Goal: Information Seeking & Learning: Find specific fact

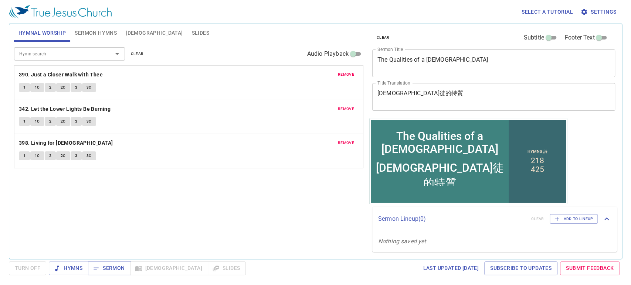
click at [130, 30] on span "Bible" at bounding box center [154, 32] width 57 height 9
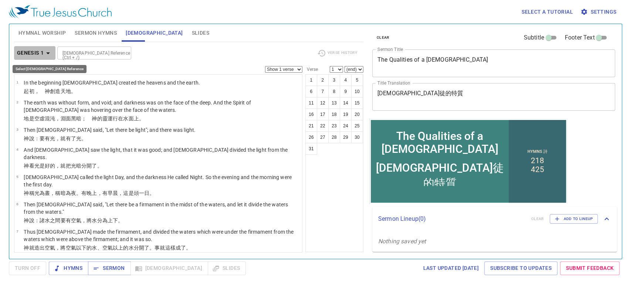
click at [47, 53] on icon "button" at bounding box center [48, 53] width 9 height 9
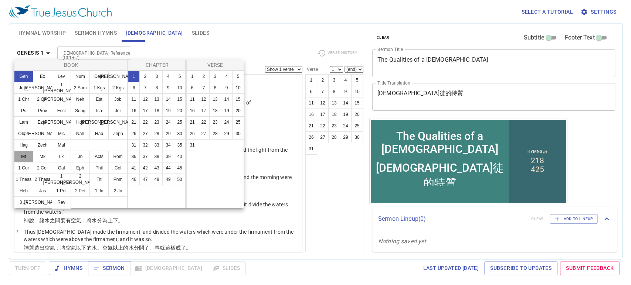
click at [25, 157] on button "Mt" at bounding box center [23, 157] width 19 height 12
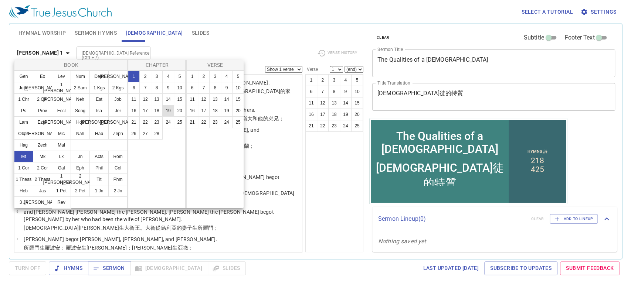
click at [168, 112] on button "19" at bounding box center [168, 111] width 12 height 12
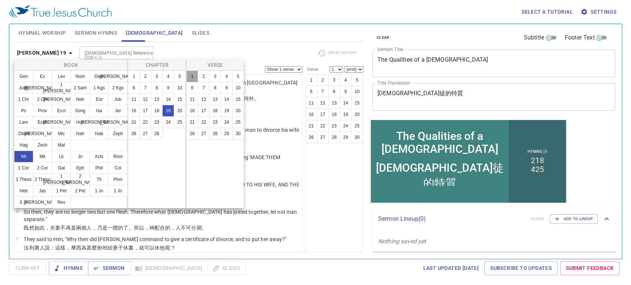
click at [193, 79] on button "1" at bounding box center [192, 77] width 12 height 12
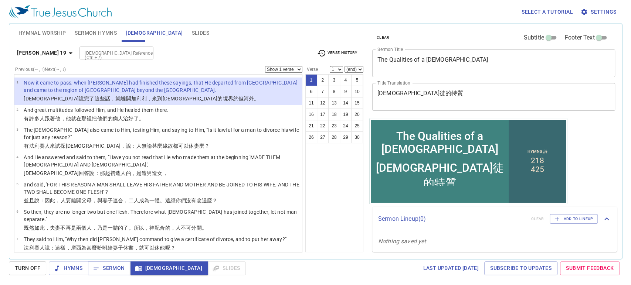
click at [146, 267] on span "[DEMOGRAPHIC_DATA]" at bounding box center [169, 268] width 66 height 9
click at [92, 34] on span "Sermon Hymns" at bounding box center [96, 32] width 42 height 9
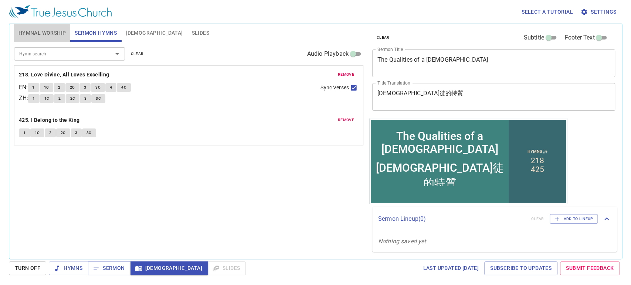
click at [44, 37] on span "Hymnal Worship" at bounding box center [42, 32] width 48 height 9
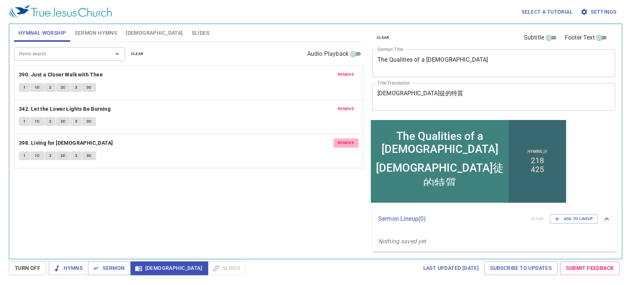
click at [346, 141] on span "remove" at bounding box center [346, 143] width 16 height 7
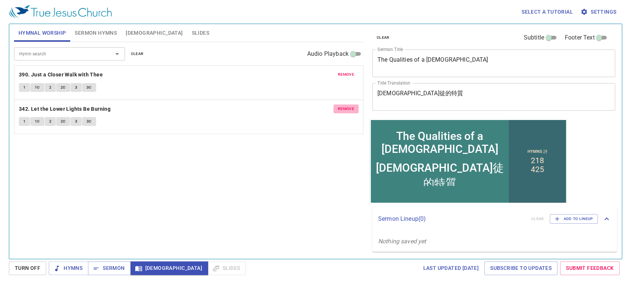
click at [345, 108] on span "remove" at bounding box center [346, 109] width 16 height 7
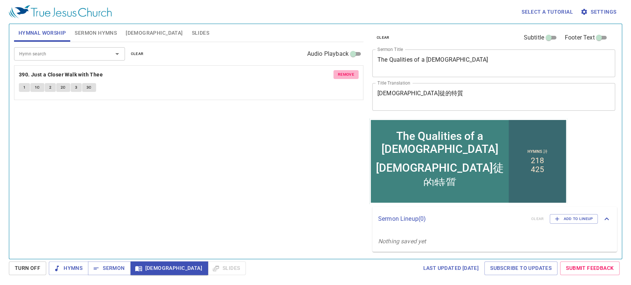
click at [343, 74] on span "remove" at bounding box center [346, 74] width 16 height 7
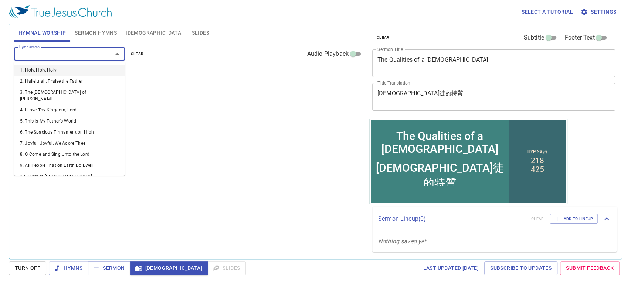
click at [43, 54] on input "Hymn search" at bounding box center [58, 54] width 85 height 9
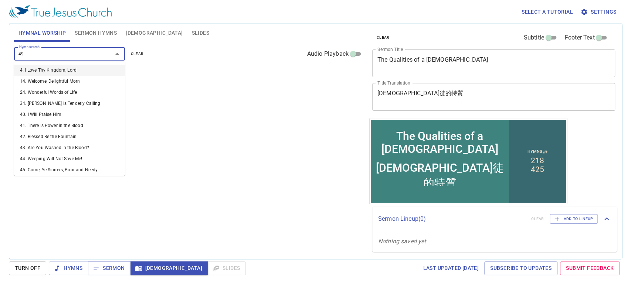
type input "499"
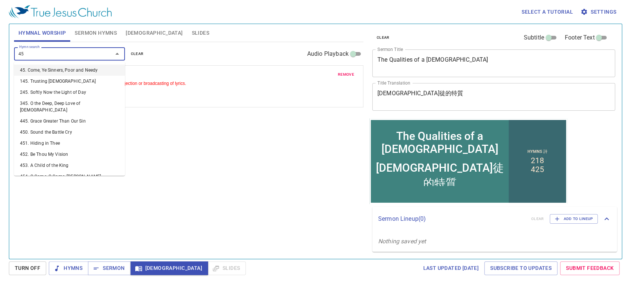
type input "457"
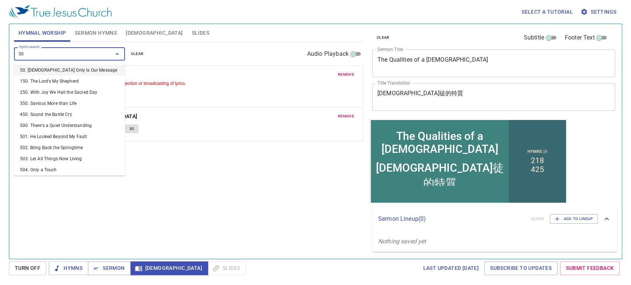
type input "502"
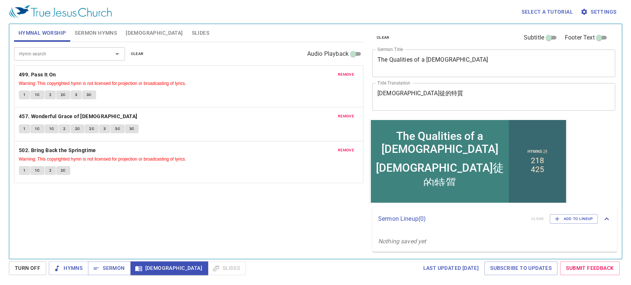
click at [126, 189] on div "Hymn search Hymn search clear Audio Playback remove 499. Pass It On Warning: Th…" at bounding box center [188, 147] width 349 height 211
click at [224, 103] on div "remove 499. Pass It On Warning: This copyrighted hymn is not licensed for proje…" at bounding box center [188, 86] width 349 height 41
click at [238, 161] on span "Warning: This copyrighted hymn is not licensed for projection or broadcasting o…" at bounding box center [189, 158] width 340 height 7
click at [206, 153] on p "502. Bring Back the Springtime Warning: This copyrighted hymn is not licensed f…" at bounding box center [189, 154] width 340 height 17
click at [130, 32] on span "[DEMOGRAPHIC_DATA]" at bounding box center [154, 32] width 57 height 9
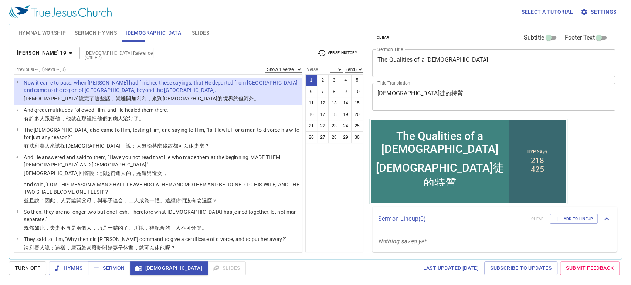
click at [124, 87] on p "Now it came to pass, when Jesus had finished these sayings, that He departed fr…" at bounding box center [162, 86] width 276 height 15
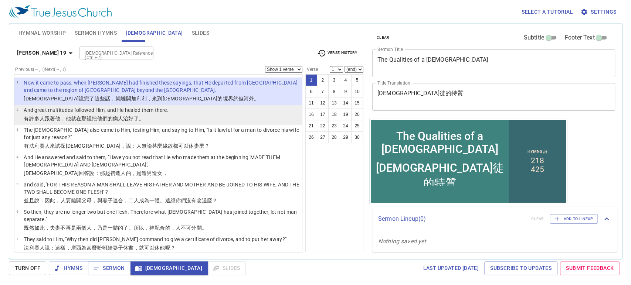
click at [152, 116] on p "有許多人 跟著 他 ，他就 在那裡 把他們 的病人治好了 。" at bounding box center [96, 118] width 145 height 7
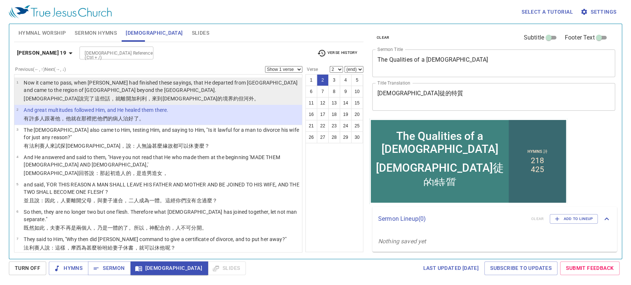
click at [156, 86] on p "Now it came to pass, when Jesus had finished these sayings, that He departed fr…" at bounding box center [162, 86] width 276 height 15
select select "1"
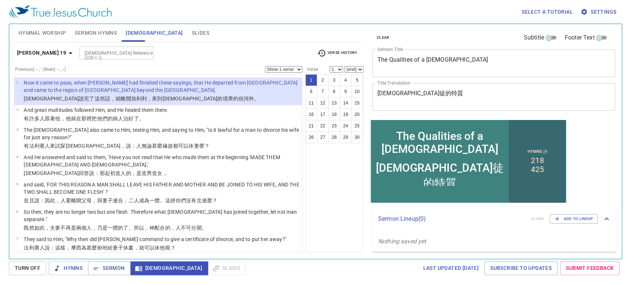
click at [143, 84] on p "Now it came to pass, when Jesus had finished these sayings, that He departed fr…" at bounding box center [162, 86] width 276 height 15
click at [148, 272] on span "[DEMOGRAPHIC_DATA]" at bounding box center [169, 268] width 66 height 9
click at [133, 33] on span "[DEMOGRAPHIC_DATA]" at bounding box center [154, 32] width 57 height 9
click at [105, 274] on button "Sermon" at bounding box center [109, 269] width 43 height 14
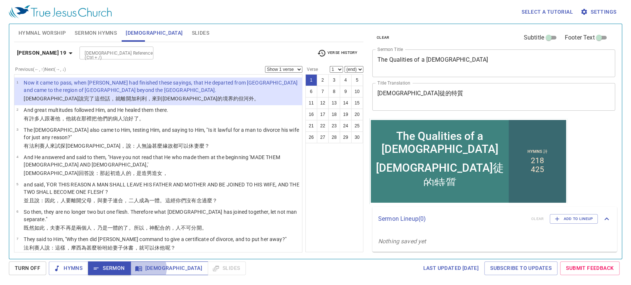
click at [144, 269] on span "[DEMOGRAPHIC_DATA]" at bounding box center [169, 268] width 66 height 9
click at [143, 266] on span "[DEMOGRAPHIC_DATA]" at bounding box center [169, 268] width 66 height 9
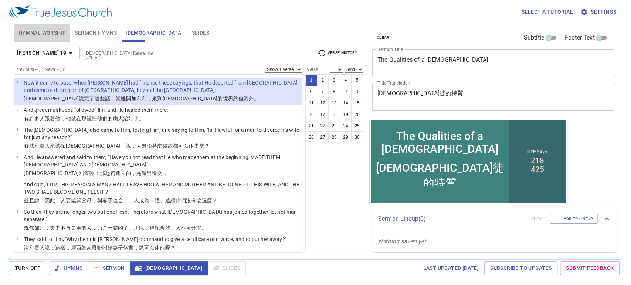
click at [33, 33] on span "Hymnal Worship" at bounding box center [42, 32] width 48 height 9
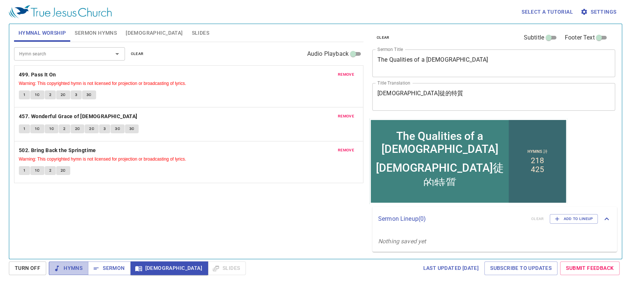
click at [81, 269] on span "Hymns" at bounding box center [69, 268] width 28 height 9
click at [106, 268] on span "Sermon" at bounding box center [109, 268] width 31 height 9
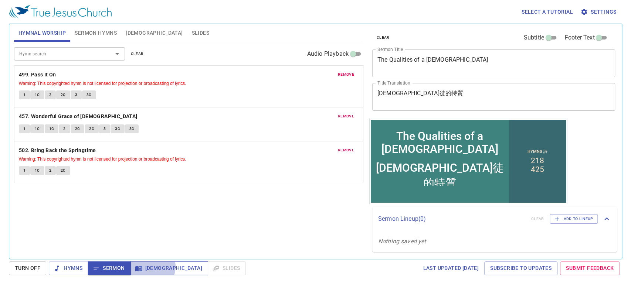
click at [152, 267] on span "[DEMOGRAPHIC_DATA]" at bounding box center [169, 268] width 66 height 9
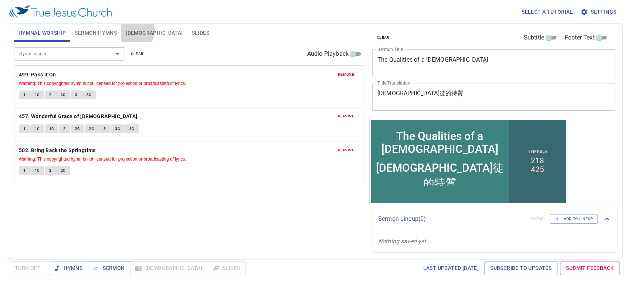
click at [136, 31] on span "[DEMOGRAPHIC_DATA]" at bounding box center [154, 32] width 57 height 9
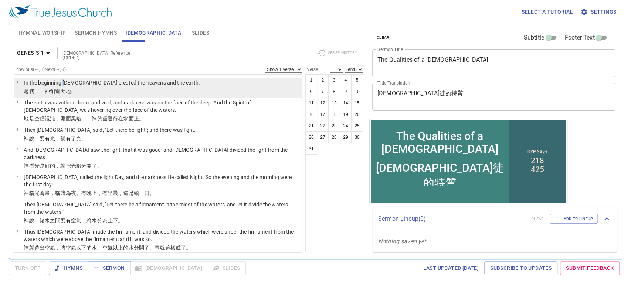
click at [65, 83] on p "In the beginning God created the heavens and the earth." at bounding box center [112, 82] width 176 height 7
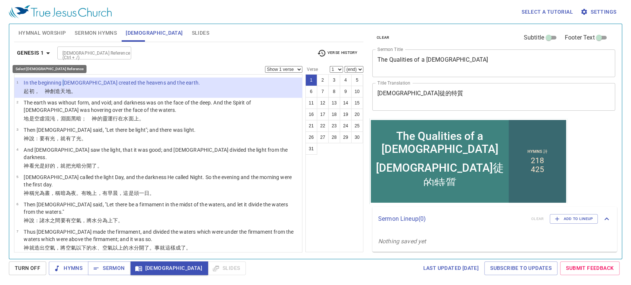
click at [46, 51] on icon "button" at bounding box center [48, 53] width 9 height 9
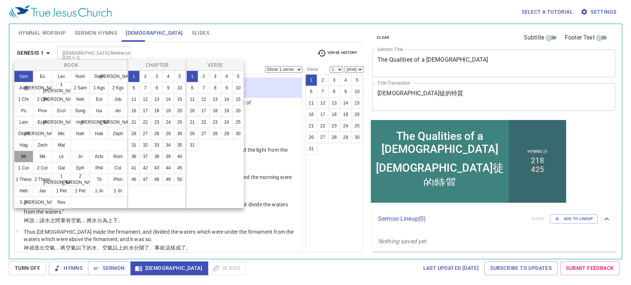
click at [27, 159] on button "Mt" at bounding box center [23, 157] width 19 height 12
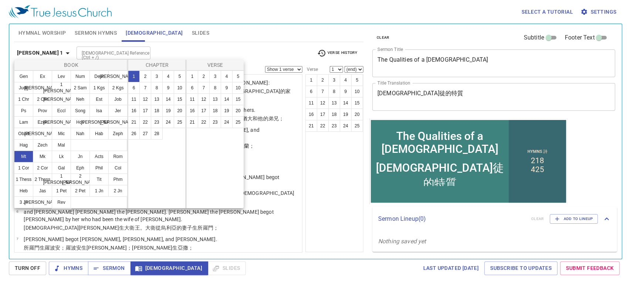
drag, startPoint x: 168, startPoint y: 111, endPoint x: 155, endPoint y: 177, distance: 67.1
click at [155, 177] on div "1 2 3 4 5 6 7 8 9 10 11 12 13 14 15 16 17 18 19 20 21 22 23 24 25 26 27 28" at bounding box center [157, 140] width 58 height 138
click at [169, 112] on button "19" at bounding box center [168, 111] width 12 height 12
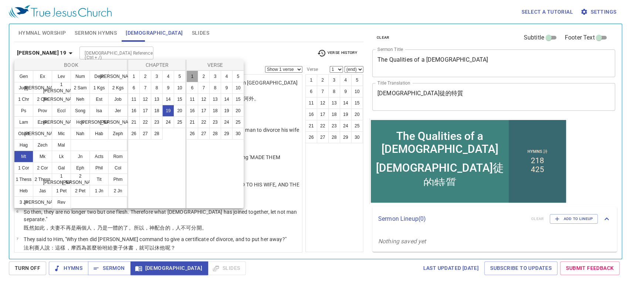
click at [194, 74] on button "1" at bounding box center [192, 77] width 12 height 12
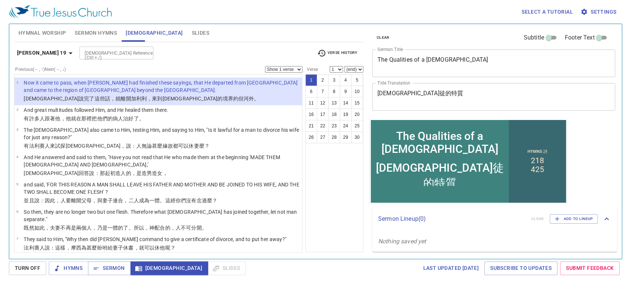
click at [199, 43] on div "Matthew 19 Bible Reference (Ctrl + /) Bible Reference (Ctrl + /) Verse History …" at bounding box center [188, 147] width 349 height 211
click at [161, 87] on p "Now it came to pass, when Jesus had finished these sayings, that He departed fr…" at bounding box center [162, 86] width 276 height 15
click at [59, 34] on span "Hymnal Worship" at bounding box center [42, 32] width 48 height 9
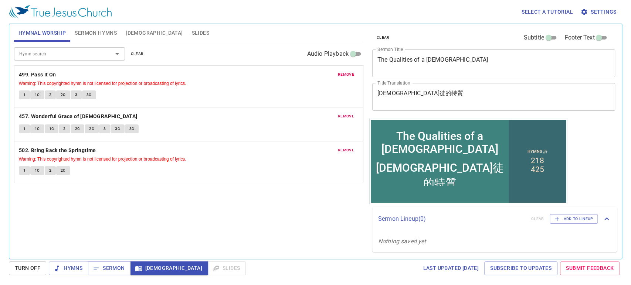
click at [130, 30] on span "[DEMOGRAPHIC_DATA]" at bounding box center [154, 32] width 57 height 9
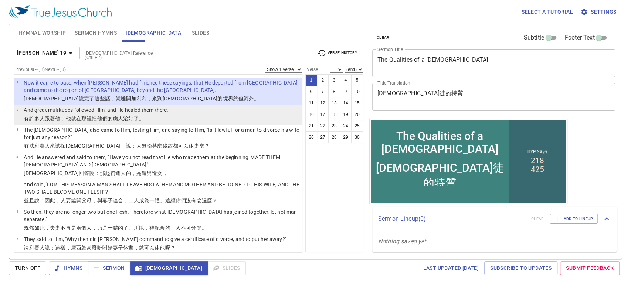
click at [176, 113] on li "2 And great multitudes followed Him, and He healed them there. 有許多人 跟著 他 ，他就 在那…" at bounding box center [158, 115] width 288 height 20
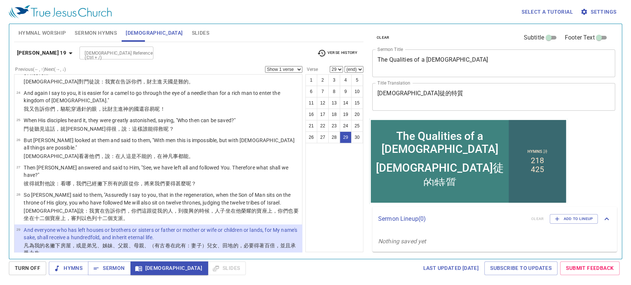
scroll to position [567, 0]
select select "30"
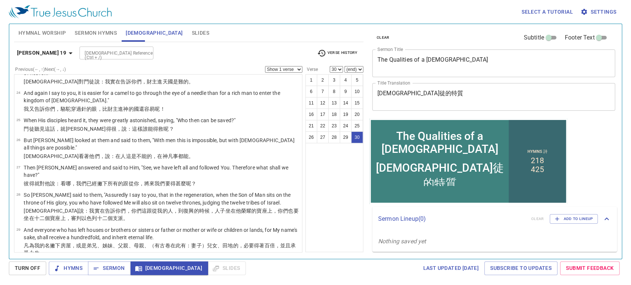
click at [89, 30] on span "Sermon Hymns" at bounding box center [96, 32] width 42 height 9
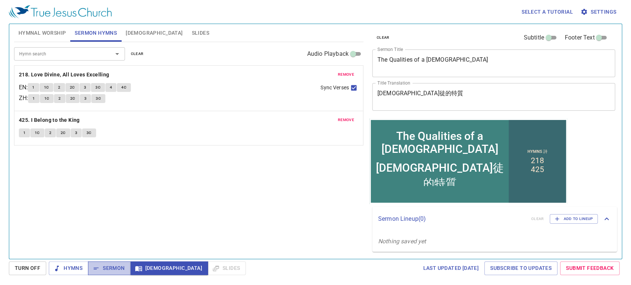
click at [115, 266] on span "Sermon" at bounding box center [109, 268] width 31 height 9
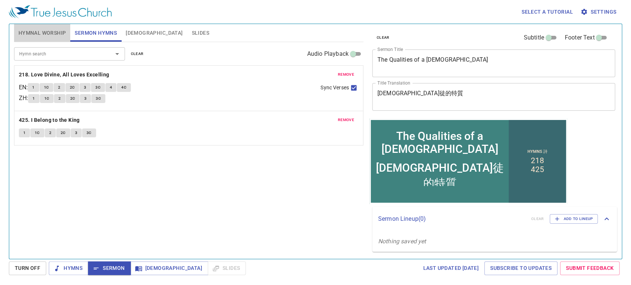
click at [42, 28] on button "Hymnal Worship" at bounding box center [42, 33] width 57 height 18
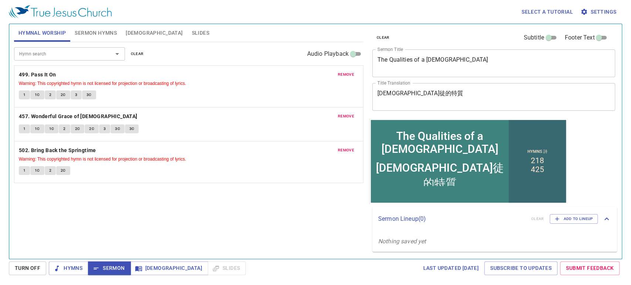
click at [42, 30] on span "Hymnal Worship" at bounding box center [42, 32] width 48 height 9
click at [76, 270] on span "Hymns" at bounding box center [69, 268] width 28 height 9
click at [111, 270] on span "Sermon" at bounding box center [109, 268] width 31 height 9
click at [69, 269] on span "Hymns" at bounding box center [69, 268] width 28 height 9
click at [24, 94] on span "1" at bounding box center [24, 95] width 2 height 7
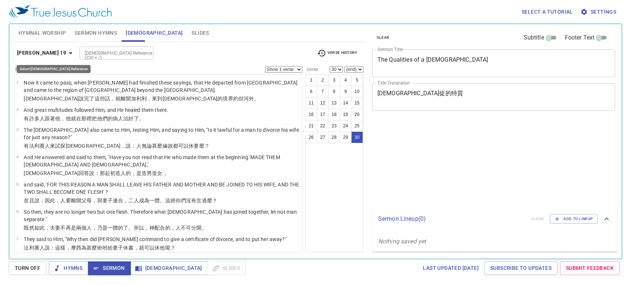
select select "30"
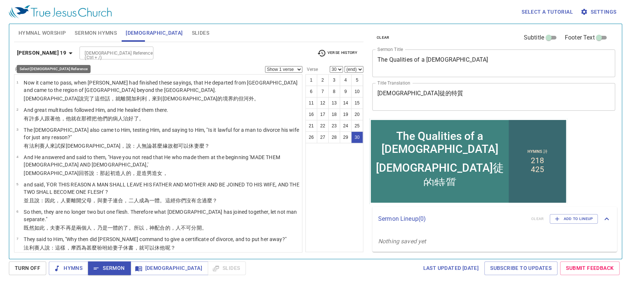
scroll to position [567, 0]
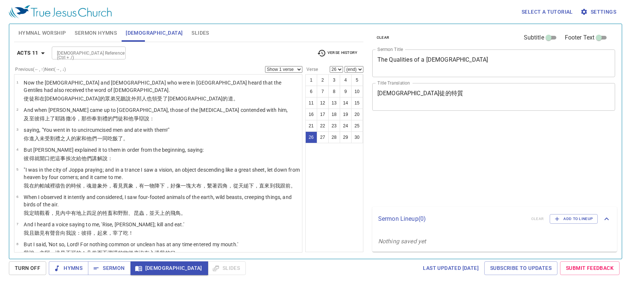
select select "26"
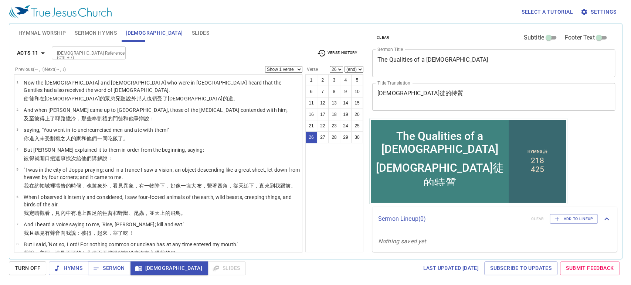
scroll to position [548, 0]
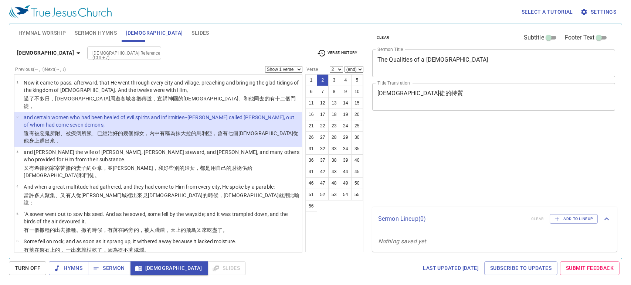
select select "2"
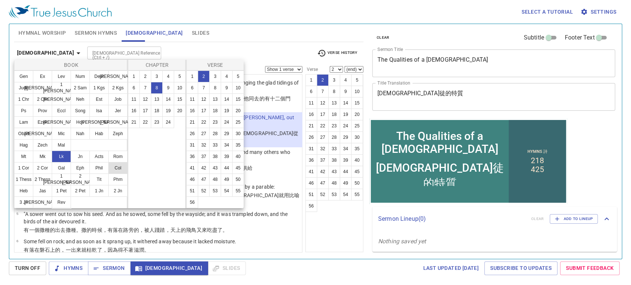
click at [226, 77] on button "4" at bounding box center [227, 77] width 12 height 12
click at [227, 76] on button "4" at bounding box center [227, 77] width 12 height 12
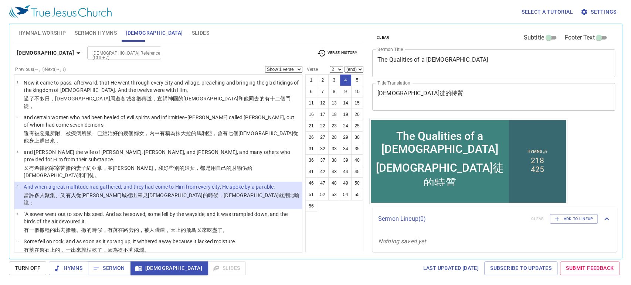
select select "4"
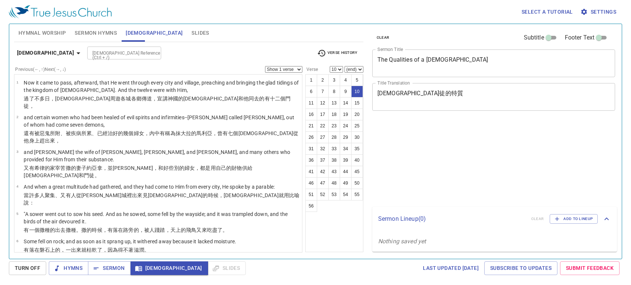
select select "10"
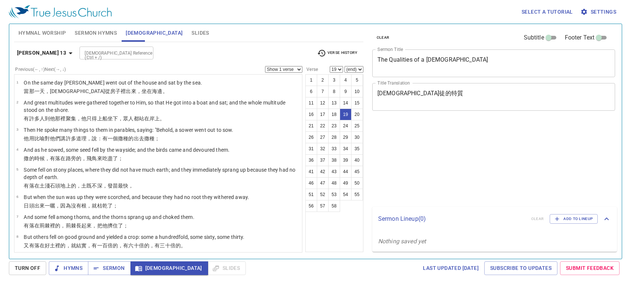
select select "19"
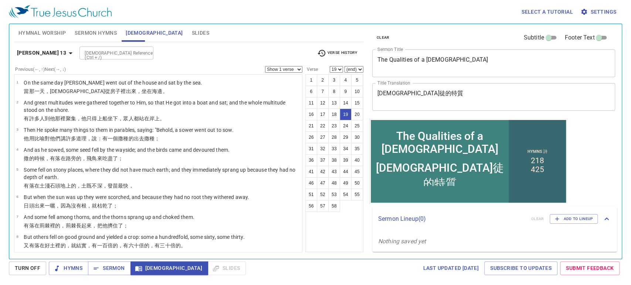
scroll to position [412, 0]
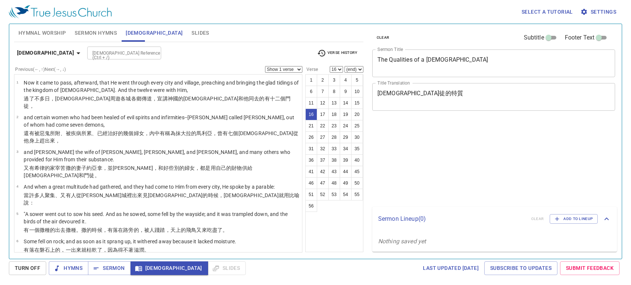
select select "16"
select select "20"
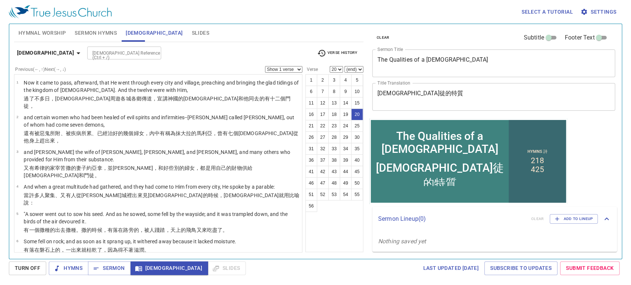
scroll to position [383, 0]
